Goal: Browse casually

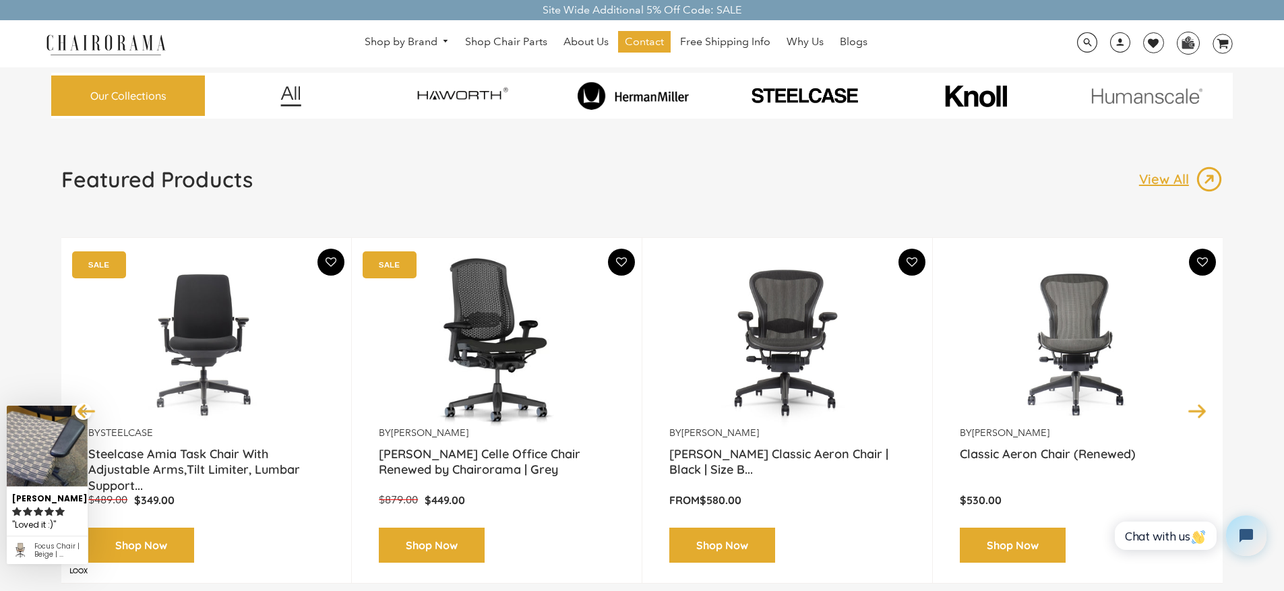
scroll to position [53, 0]
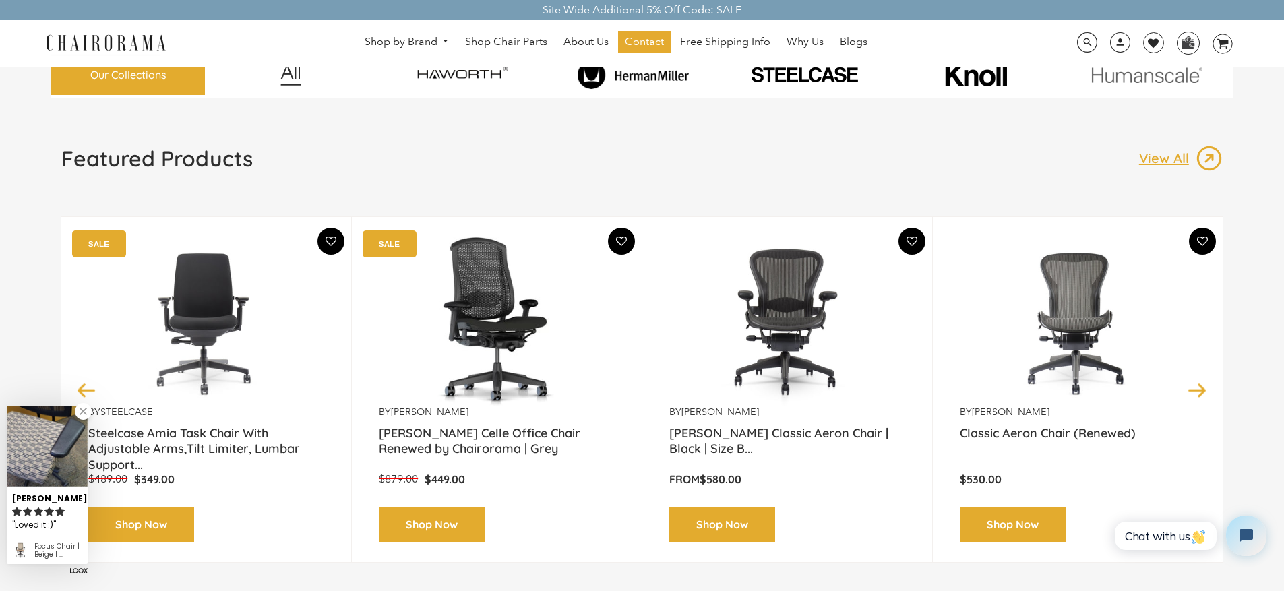
click at [1080, 42] on span at bounding box center [1087, 42] width 20 height 21
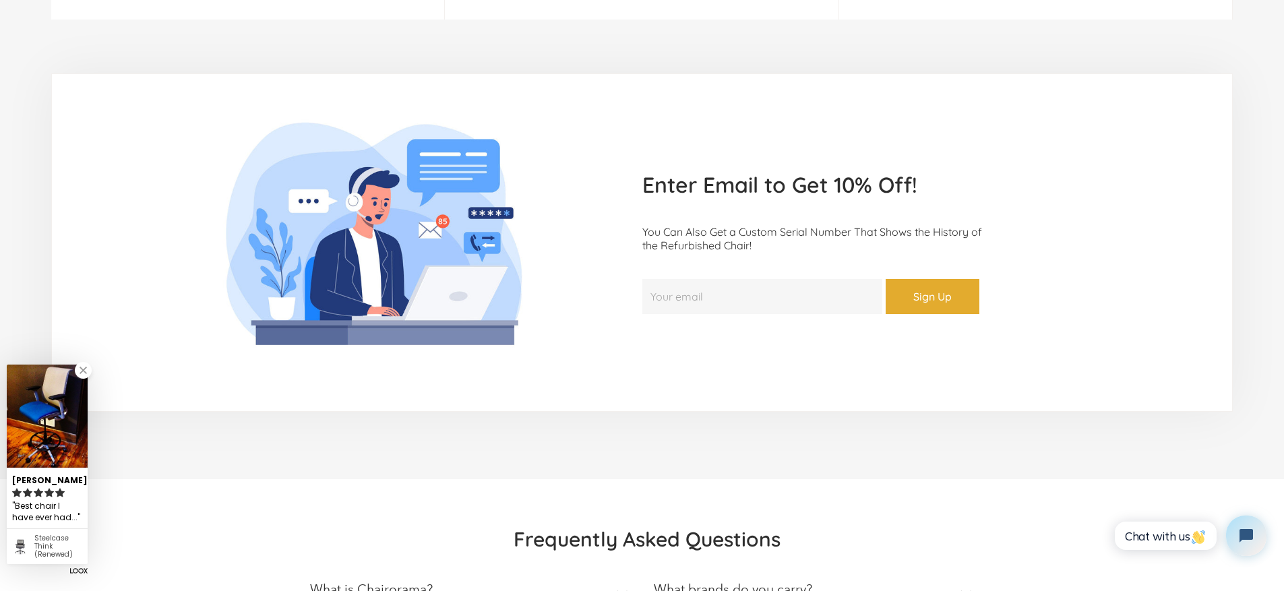
scroll to position [2901, 0]
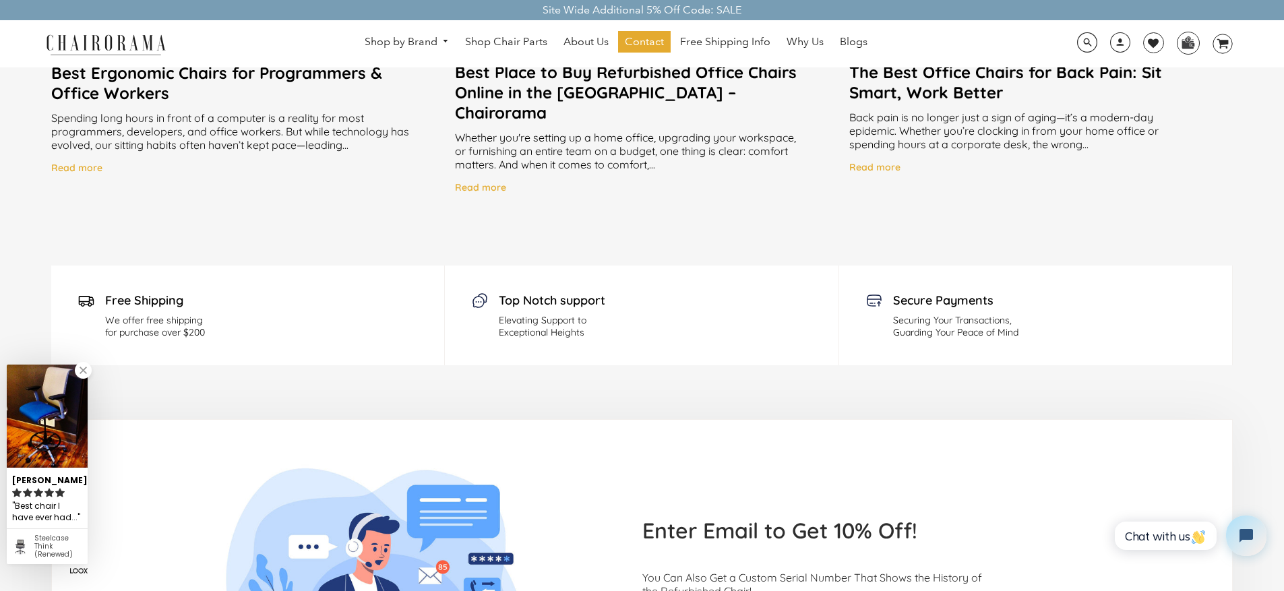
click at [1176, 313] on div "Secure Payments Securing Your Transactions, Guarding Your Peace of Mind" at bounding box center [1036, 316] width 394 height 100
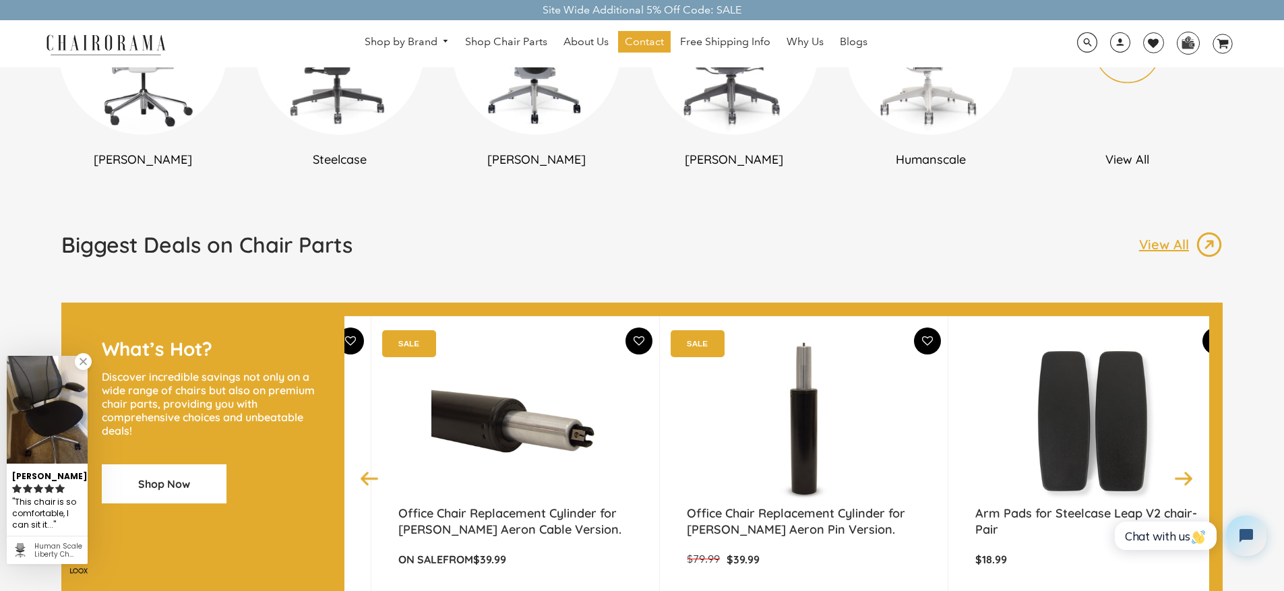
scroll to position [965, 0]
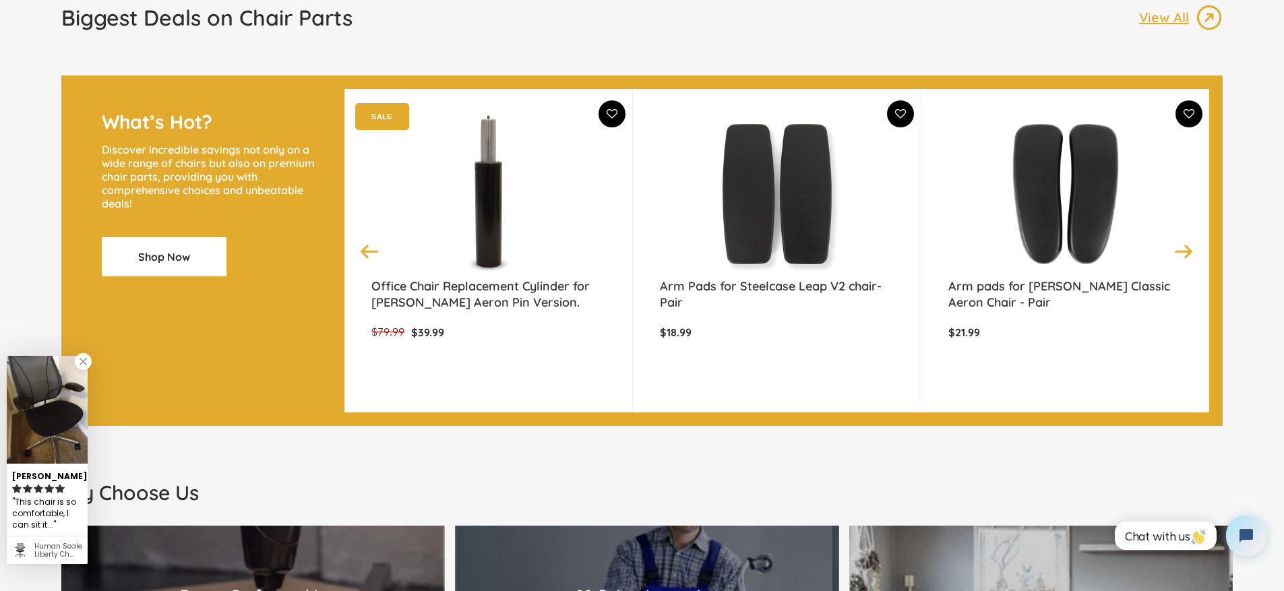
click at [1079, 39] on div "Biggest Deals on Chair Parts View All" at bounding box center [642, 23] width 1162 height 38
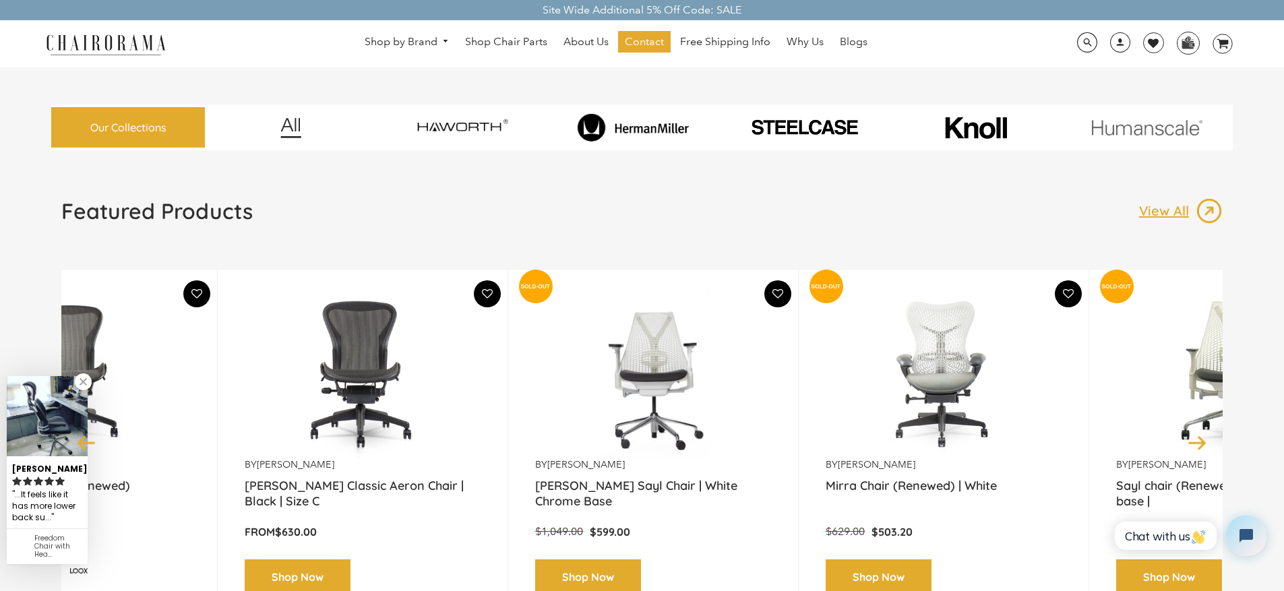
click at [194, 122] on link "Our Collections" at bounding box center [128, 127] width 154 height 41
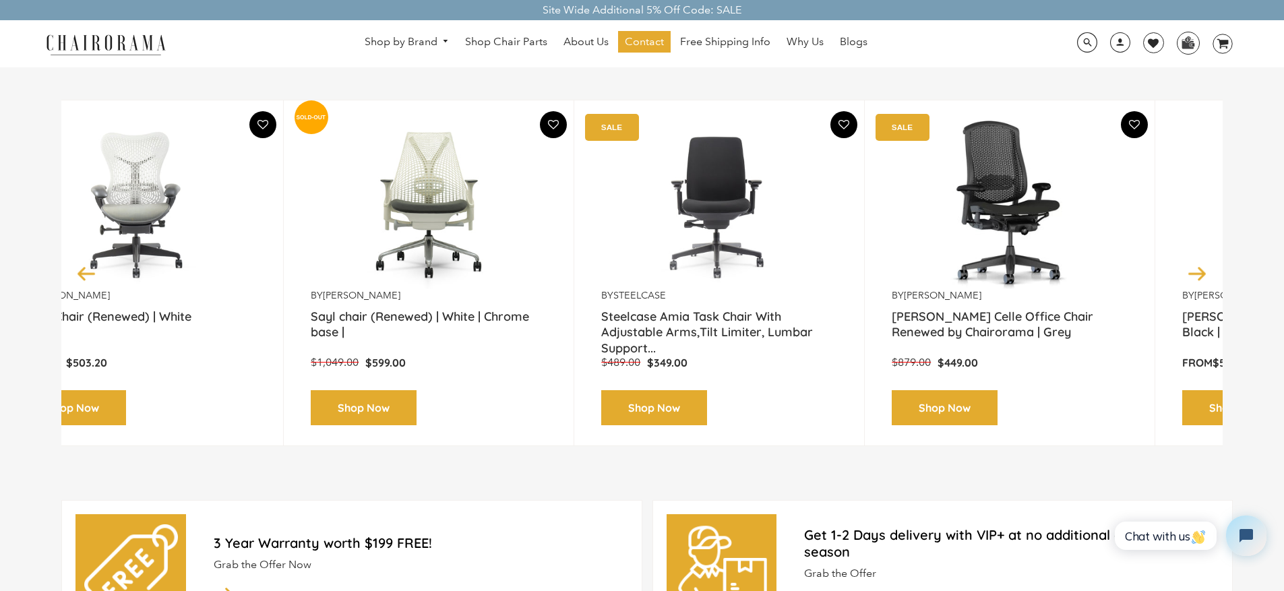
scroll to position [0, 1771]
